Goal: Information Seeking & Learning: Compare options

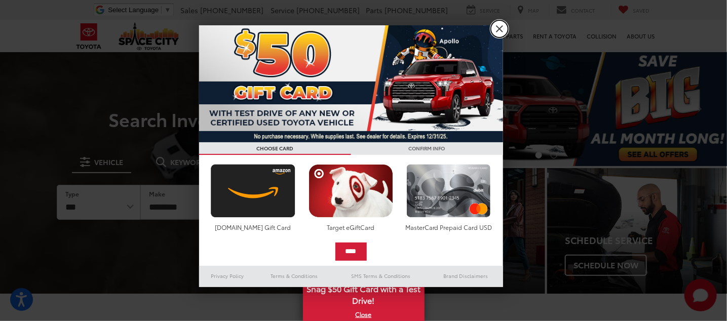
click at [498, 29] on link "X" at bounding box center [499, 28] width 17 height 17
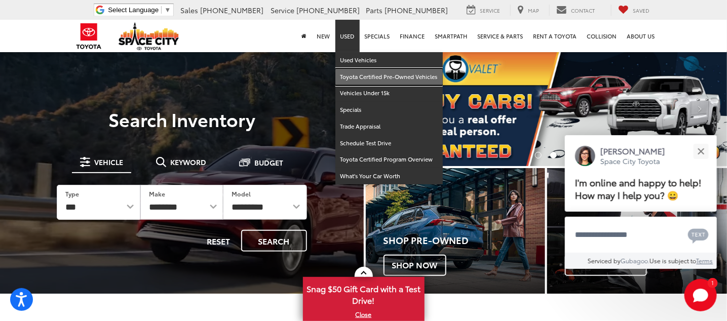
click at [362, 76] on link "Toyota Certified Pre-Owned Vehicles" at bounding box center [388, 77] width 107 height 17
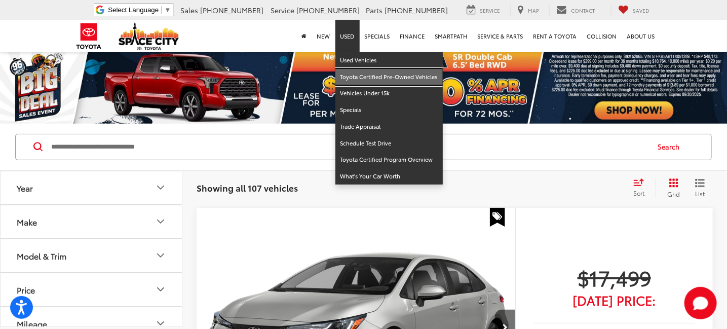
click at [367, 79] on link "Toyota Certified Pre-Owned Vehicles" at bounding box center [388, 77] width 107 height 17
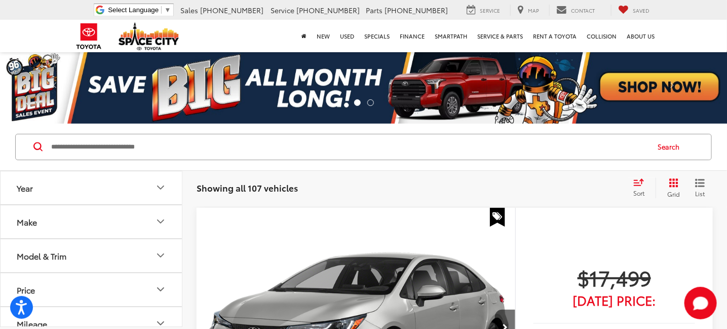
click at [640, 181] on icon "Select sort value" at bounding box center [638, 182] width 11 height 8
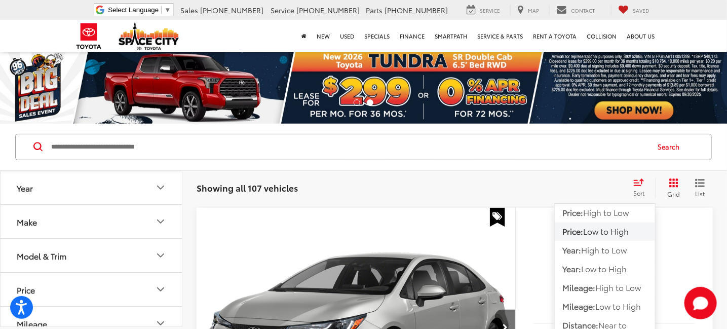
click at [609, 230] on span "Low to High" at bounding box center [606, 231] width 46 height 12
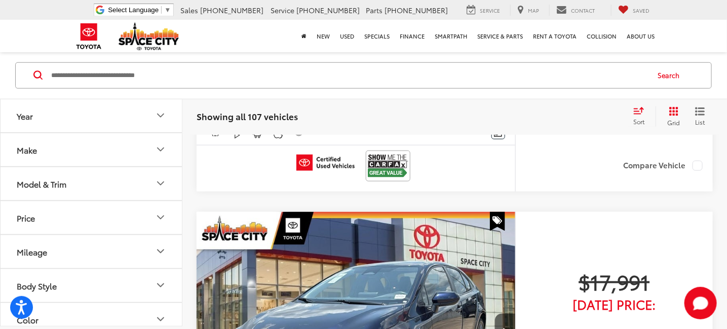
scroll to position [405, 0]
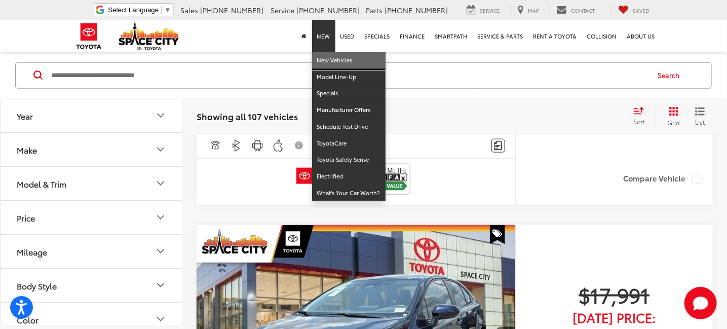
click at [341, 62] on link "New Vehicles" at bounding box center [348, 60] width 73 height 17
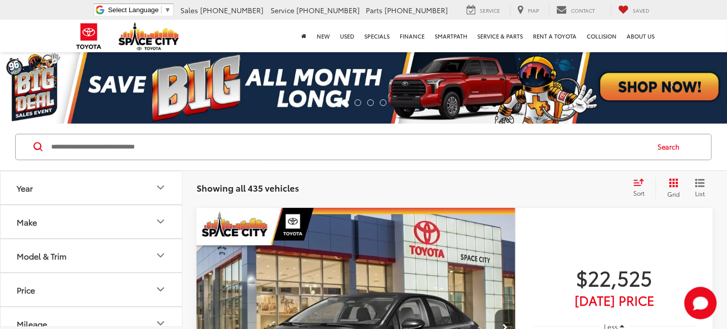
click at [72, 226] on button "Make" at bounding box center [92, 221] width 182 height 33
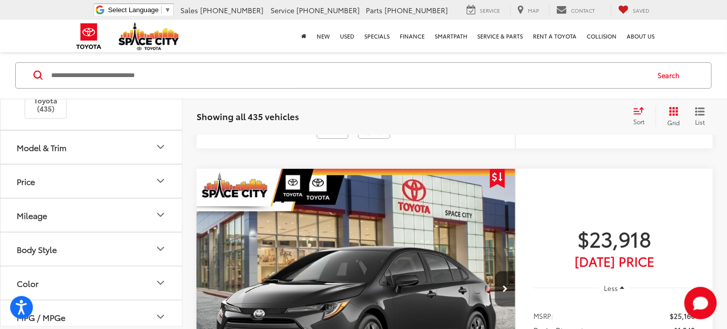
scroll to position [1722, 0]
